Goal: Task Accomplishment & Management: Manage account settings

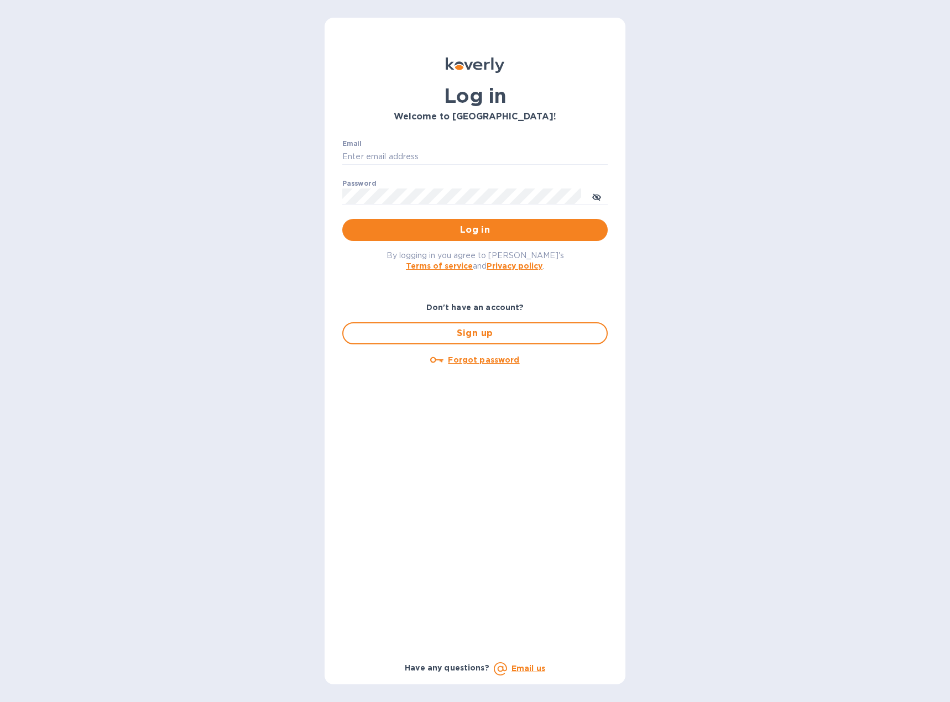
type input "[EMAIL_ADDRESS][DOMAIN_NAME]"
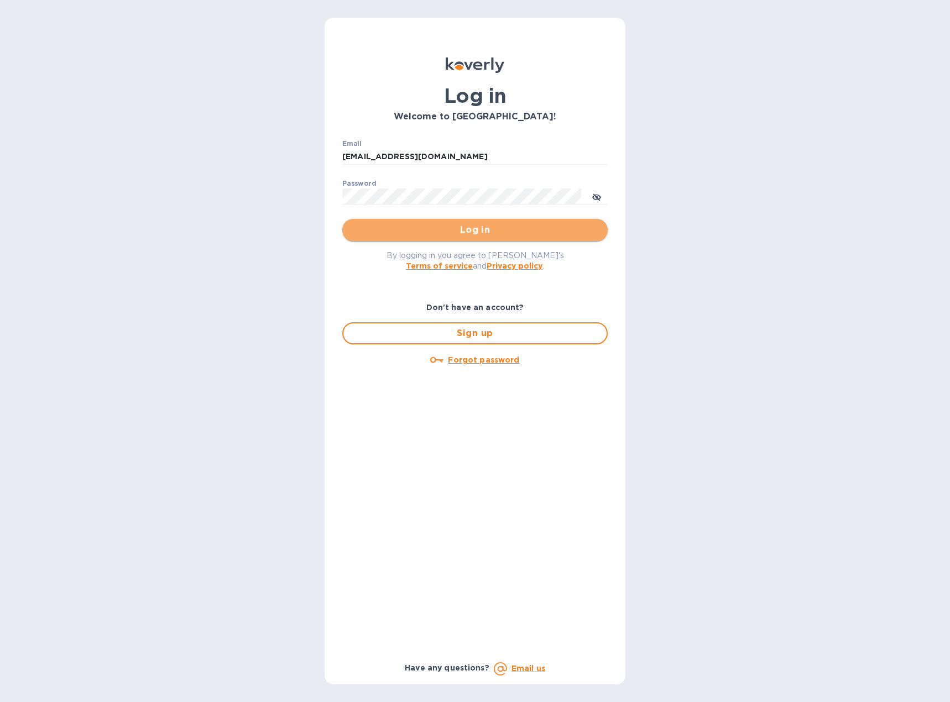
click at [435, 238] on button "Log in" at bounding box center [474, 230] width 265 height 22
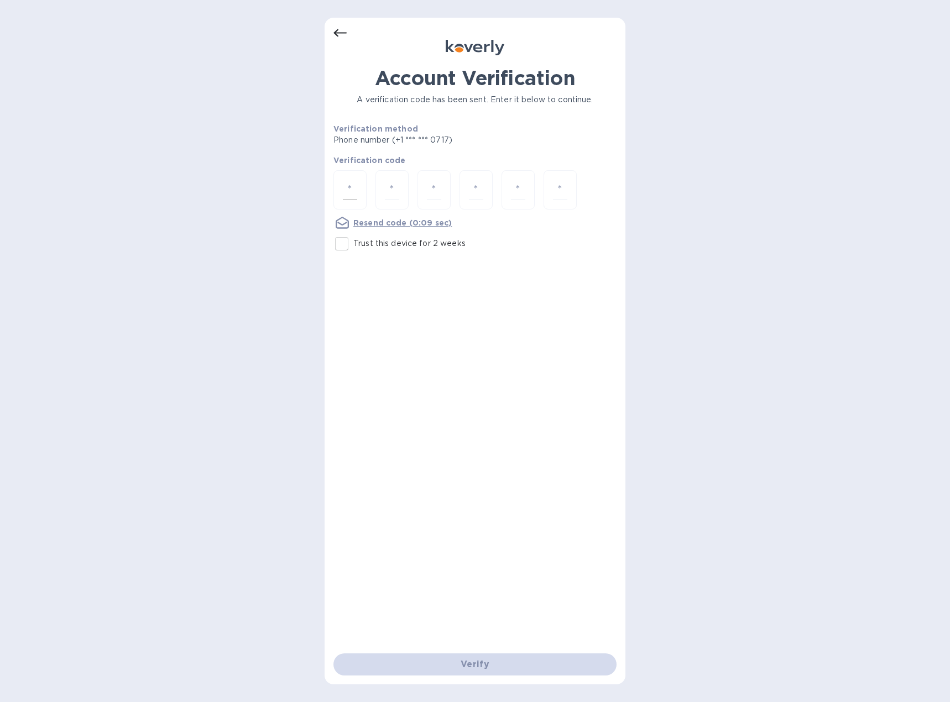
click at [340, 184] on div at bounding box center [349, 189] width 33 height 39
type input "7"
type input "5"
type input "2"
type input "8"
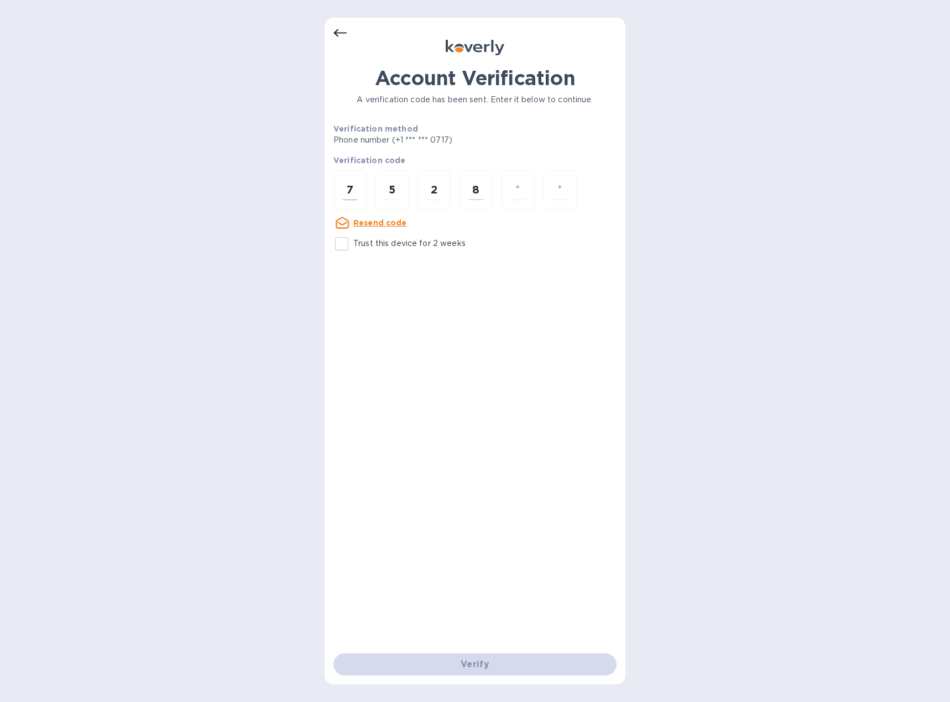
type input "9"
type input "2"
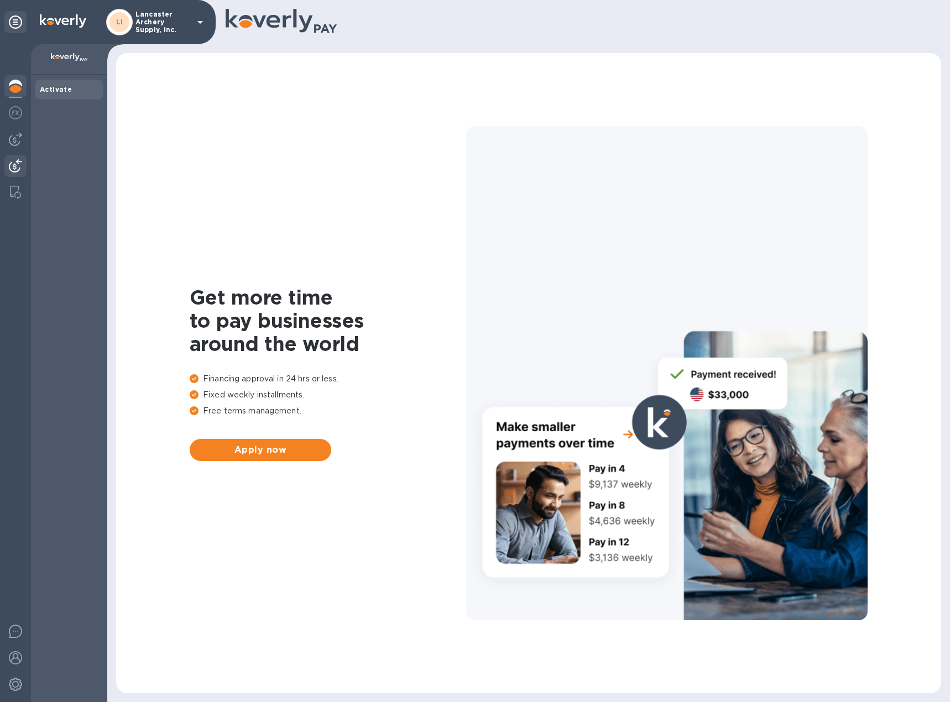
click at [19, 161] on img at bounding box center [15, 165] width 13 height 13
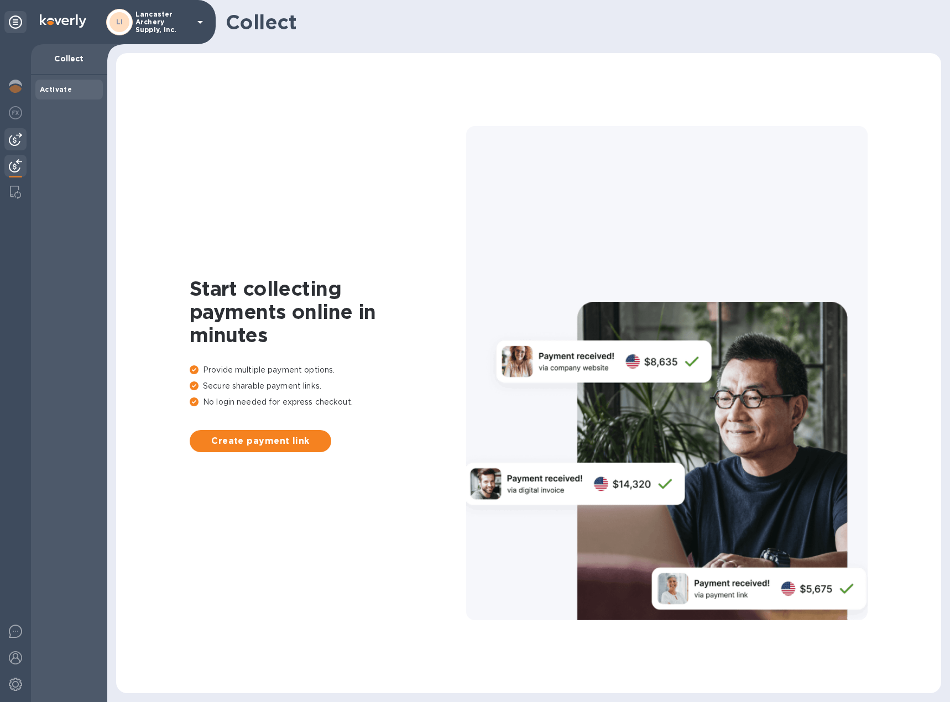
click at [17, 141] on img at bounding box center [15, 139] width 13 height 13
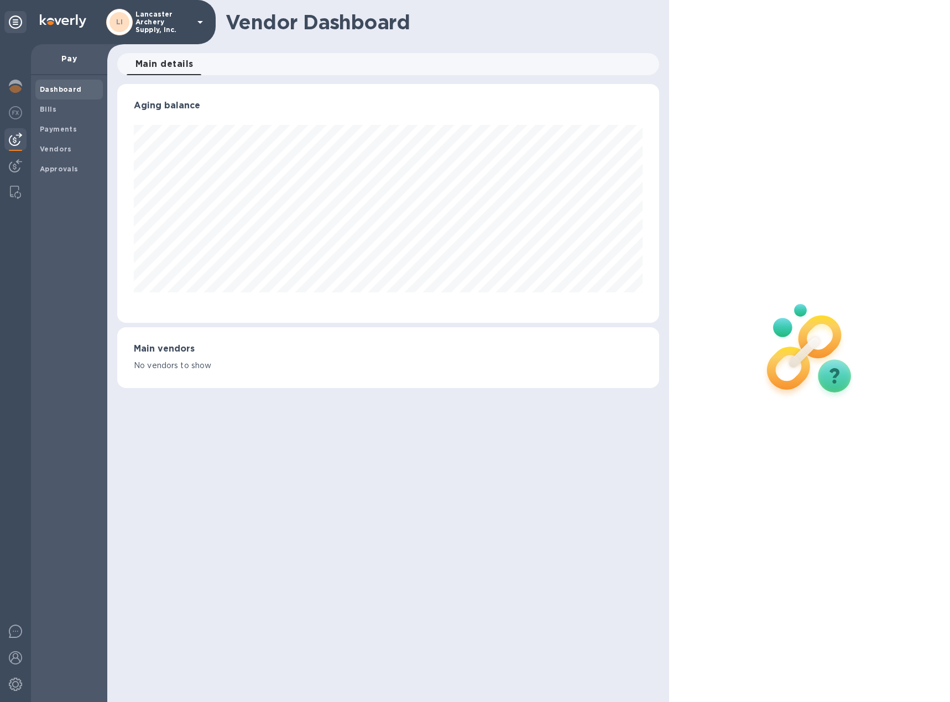
scroll to position [239, 542]
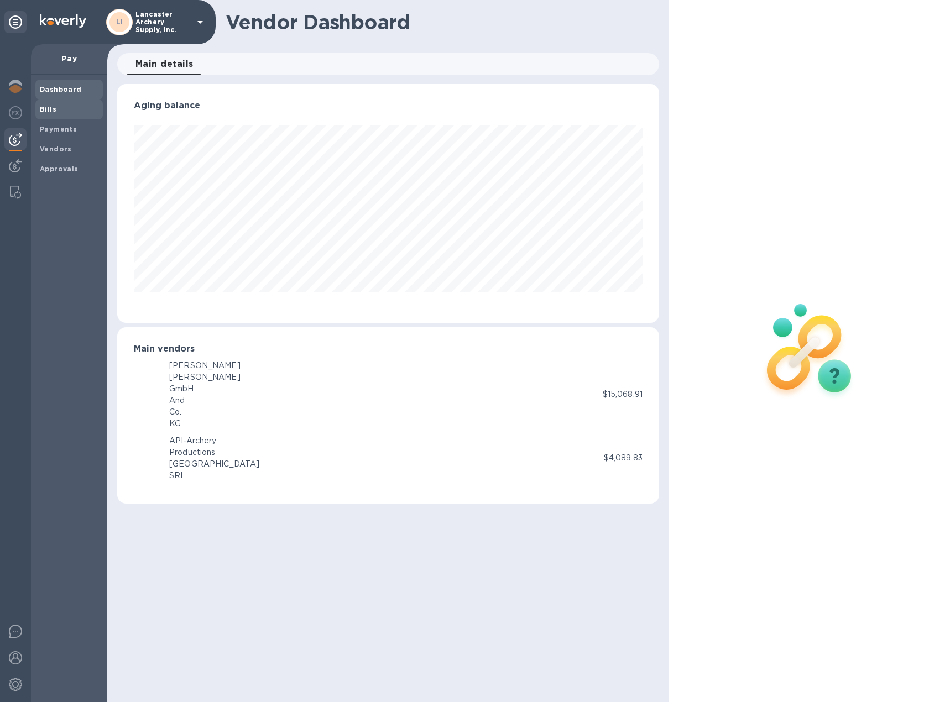
click at [51, 114] on span "Bills" at bounding box center [48, 109] width 17 height 11
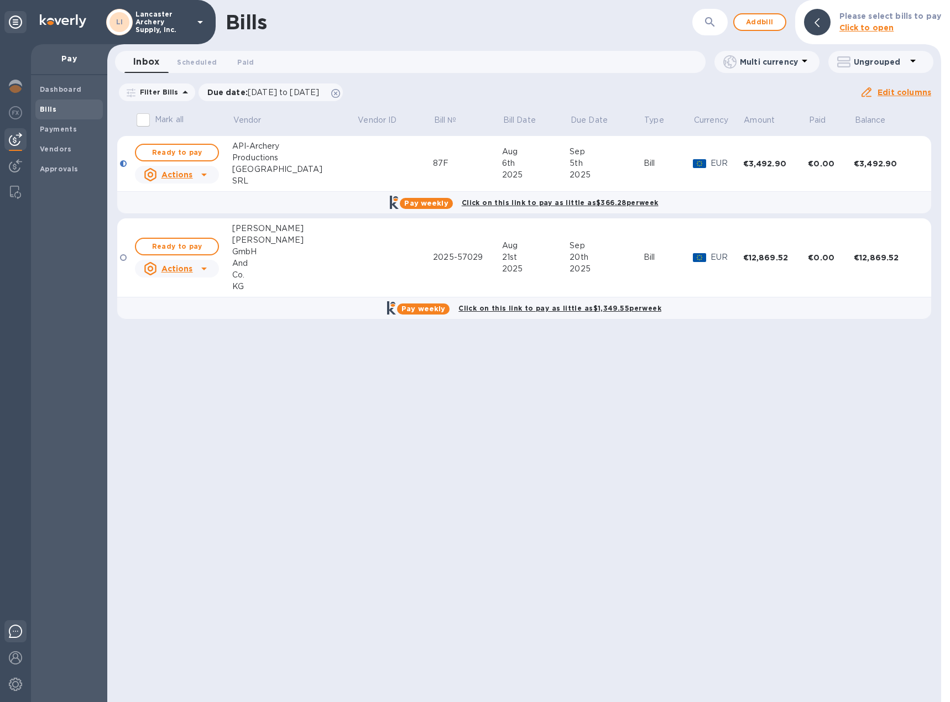
click at [15, 627] on img at bounding box center [15, 631] width 13 height 13
click at [16, 662] on img at bounding box center [15, 657] width 13 height 13
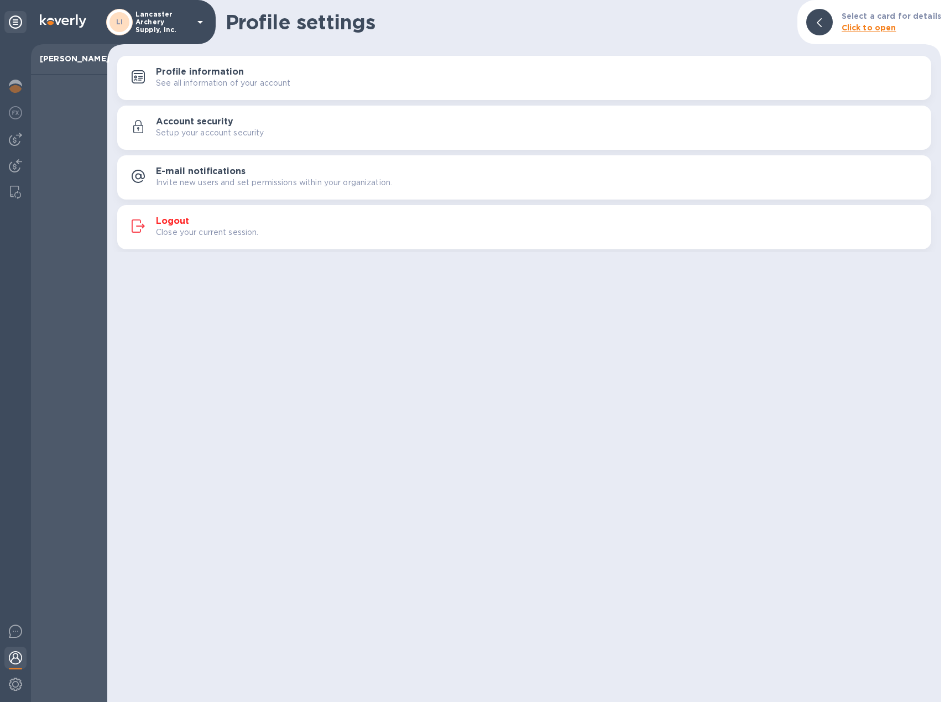
click at [167, 221] on h3 "Logout" at bounding box center [172, 221] width 33 height 11
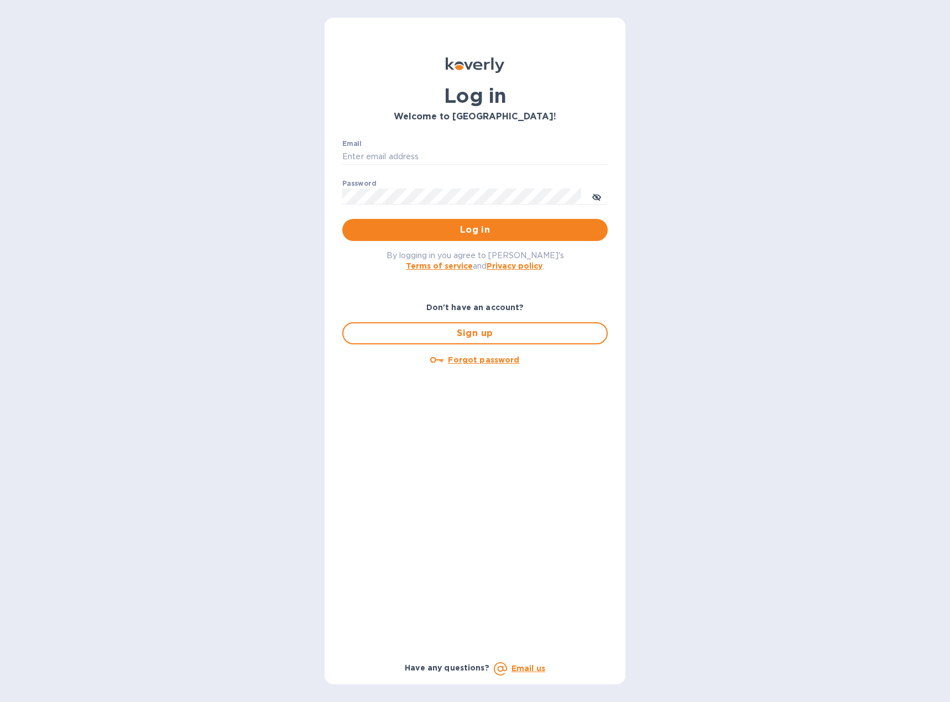
type input "[EMAIL_ADDRESS][DOMAIN_NAME]"
